Goal: Find specific page/section: Find specific page/section

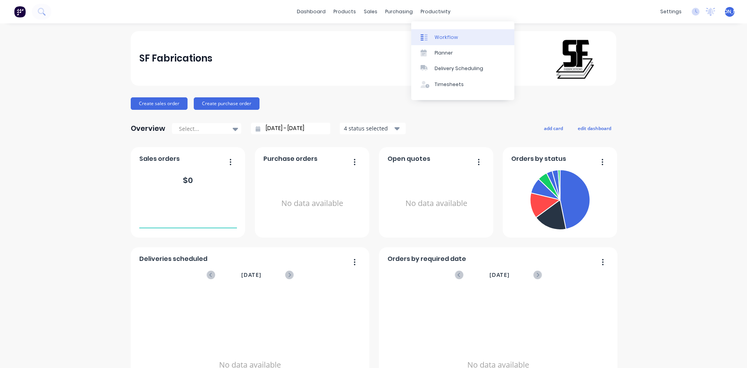
click at [438, 44] on link "Workflow" at bounding box center [462, 37] width 103 height 16
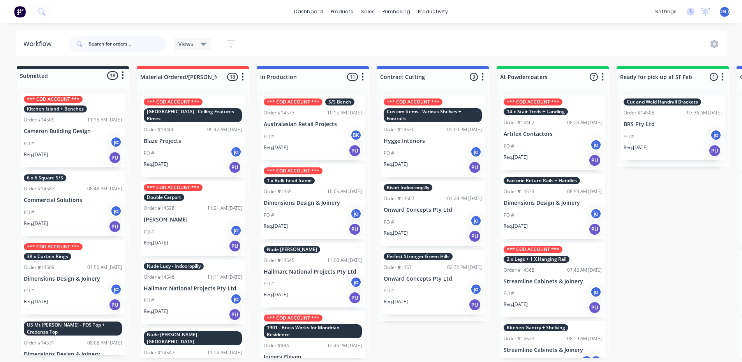
click at [106, 45] on input "text" at bounding box center [127, 44] width 77 height 16
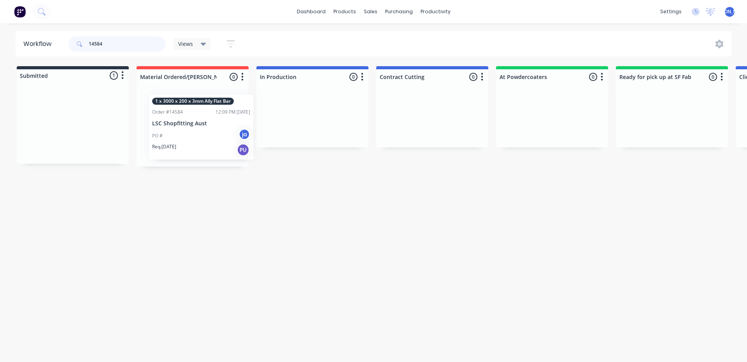
drag, startPoint x: 54, startPoint y: 126, endPoint x: 185, endPoint y: 130, distance: 130.9
click at [185, 130] on div "Submitted 1 Status colour #273444 hex #273444 Save Cancel Summaries Total order…" at bounding box center [643, 116] width 1298 height 100
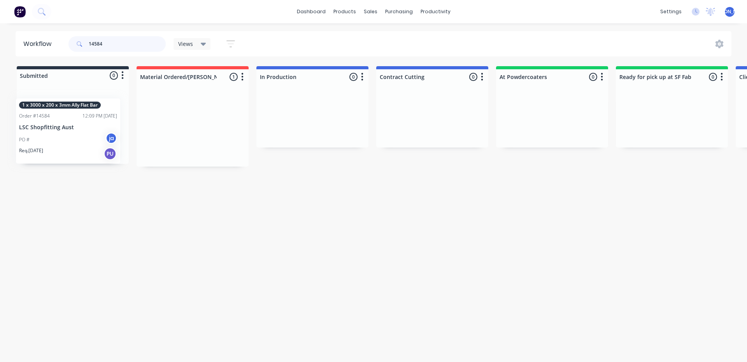
drag, startPoint x: 187, startPoint y: 124, endPoint x: 59, endPoint y: 128, distance: 127.8
click at [60, 130] on div "Submitted 0 Status colour #273444 hex #273444 Save Cancel Summaries Total order…" at bounding box center [643, 116] width 1298 height 100
type input "1"
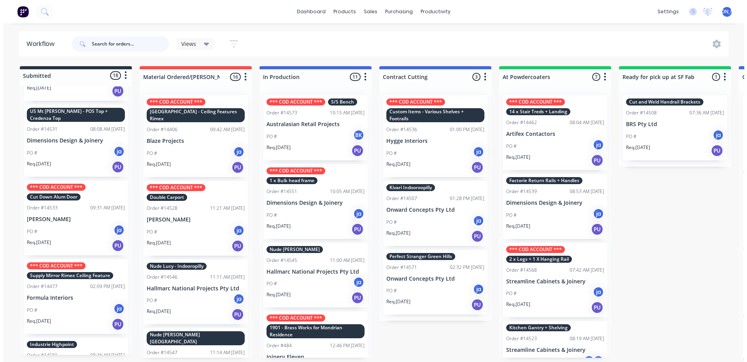
scroll to position [117, 0]
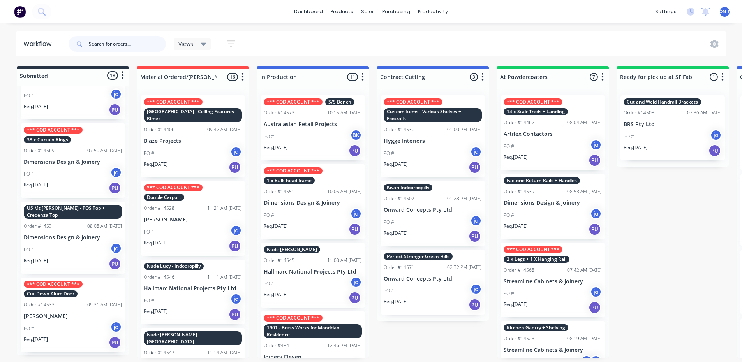
click at [114, 46] on input "text" at bounding box center [127, 44] width 77 height 16
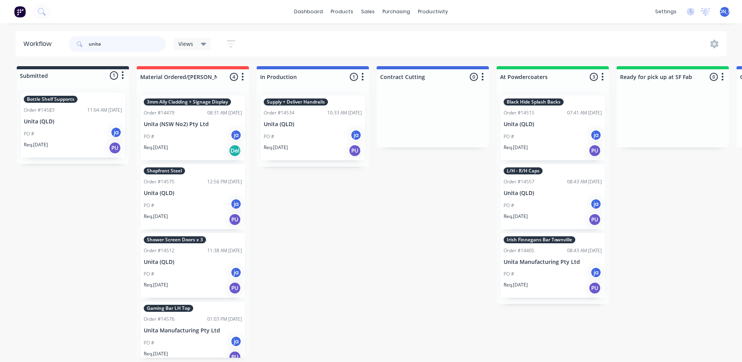
click at [112, 44] on input "unita" at bounding box center [127, 44] width 77 height 16
type input "u"
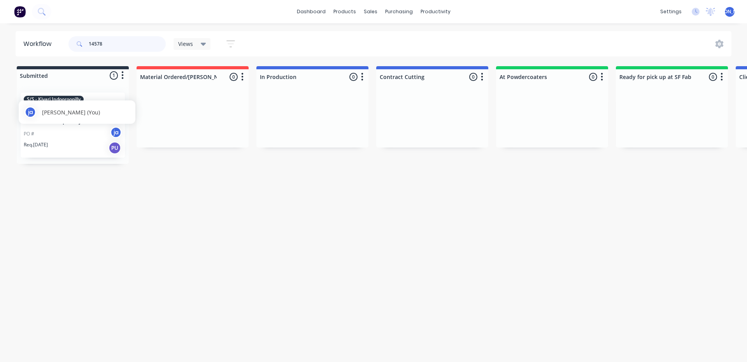
type input "14578"
drag, startPoint x: 57, startPoint y: 117, endPoint x: 61, endPoint y: 125, distance: 9.3
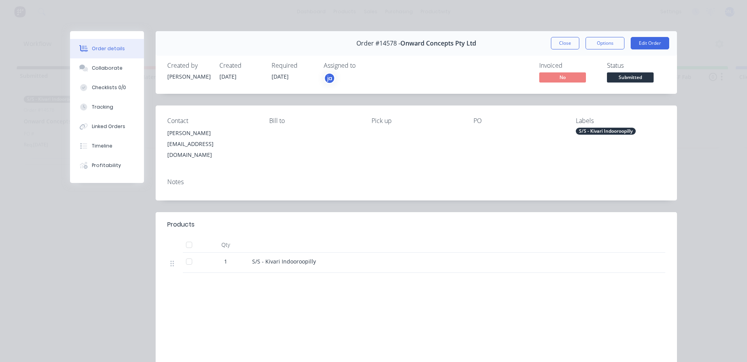
drag, startPoint x: 163, startPoint y: 14, endPoint x: 151, endPoint y: 14, distance: 11.7
click at [162, 14] on div "Order details Collaborate Checklists 0/0 Tracking Linked Orders Timeline Profit…" at bounding box center [373, 181] width 747 height 362
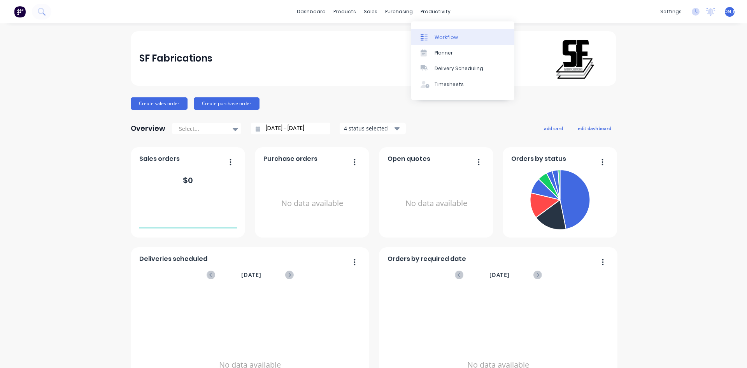
click at [444, 35] on div "Workflow" at bounding box center [446, 37] width 23 height 7
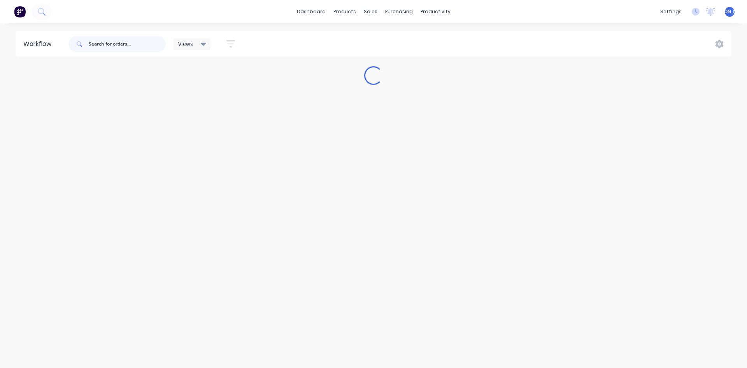
click at [99, 44] on input "text" at bounding box center [127, 44] width 77 height 16
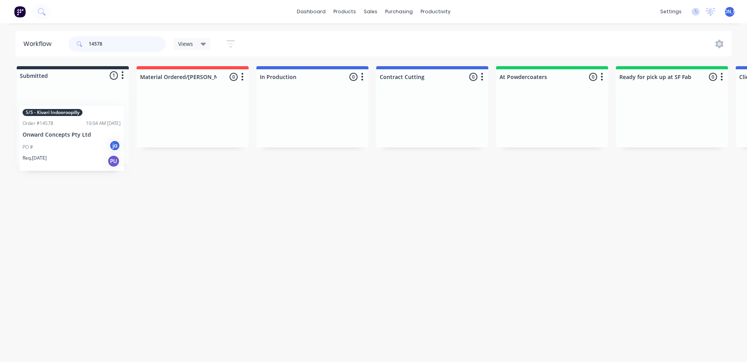
drag, startPoint x: 81, startPoint y: 140, endPoint x: 77, endPoint y: 149, distance: 9.3
click at [78, 152] on div "S/S - Kivari Indooroopilly Order #14578 10:04 AM [DATE] Onward Concepts Pty Ltd…" at bounding box center [73, 124] width 112 height 77
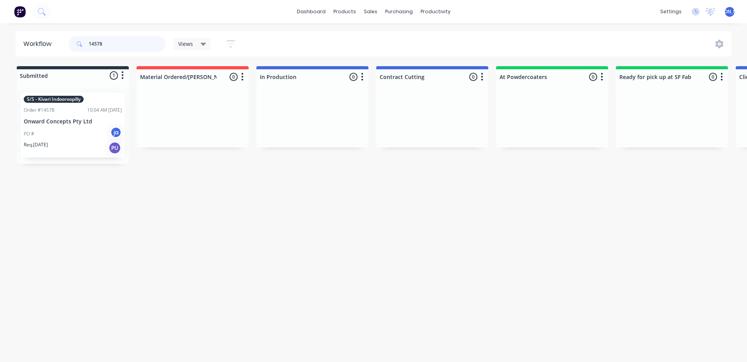
click at [107, 45] on input "14578" at bounding box center [127, 44] width 77 height 16
type input "14582"
